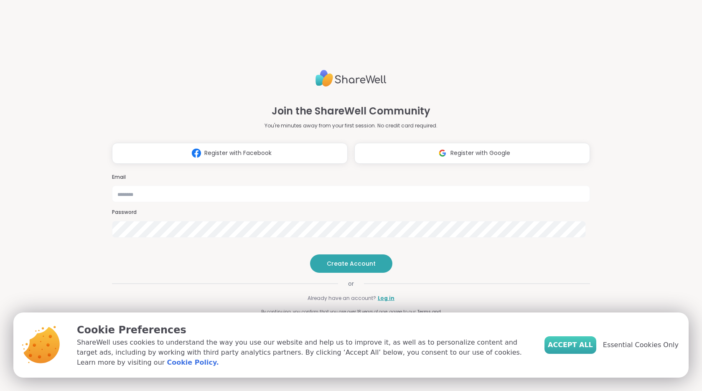
click at [582, 350] on span "Accept All" at bounding box center [570, 345] width 45 height 10
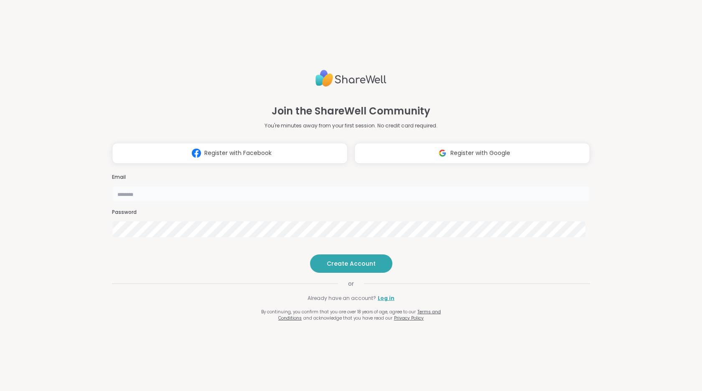
click at [349, 186] on input "email" at bounding box center [351, 194] width 478 height 17
type input "**********"
